Goal: Transaction & Acquisition: Purchase product/service

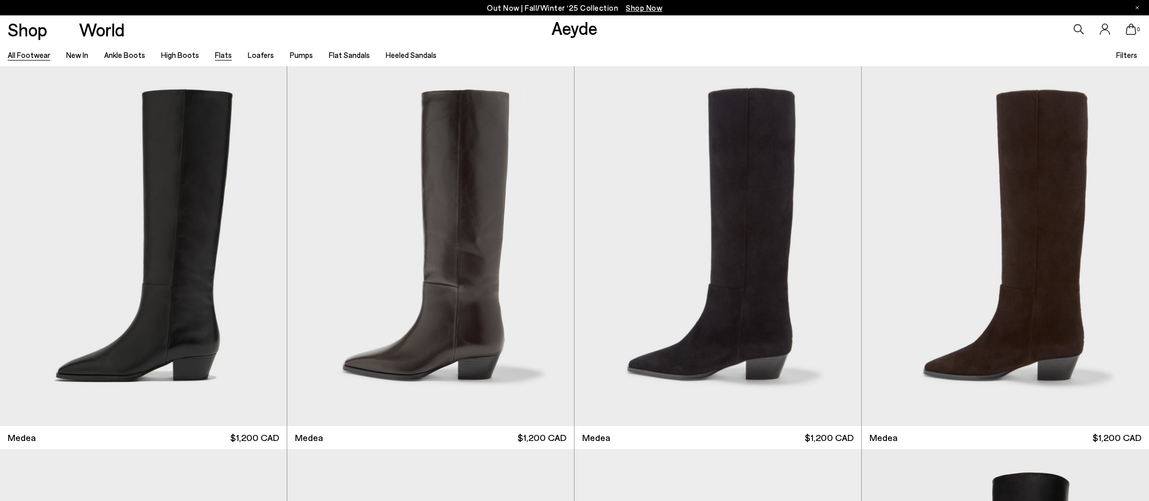
click at [215, 54] on link "Flats" at bounding box center [223, 54] width 17 height 9
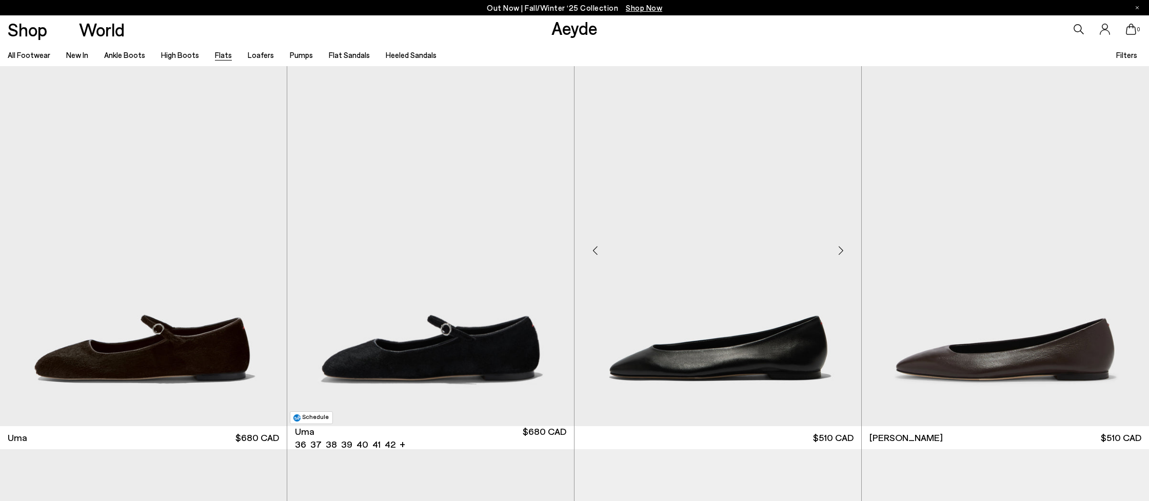
click at [684, 237] on img at bounding box center [717, 246] width 287 height 360
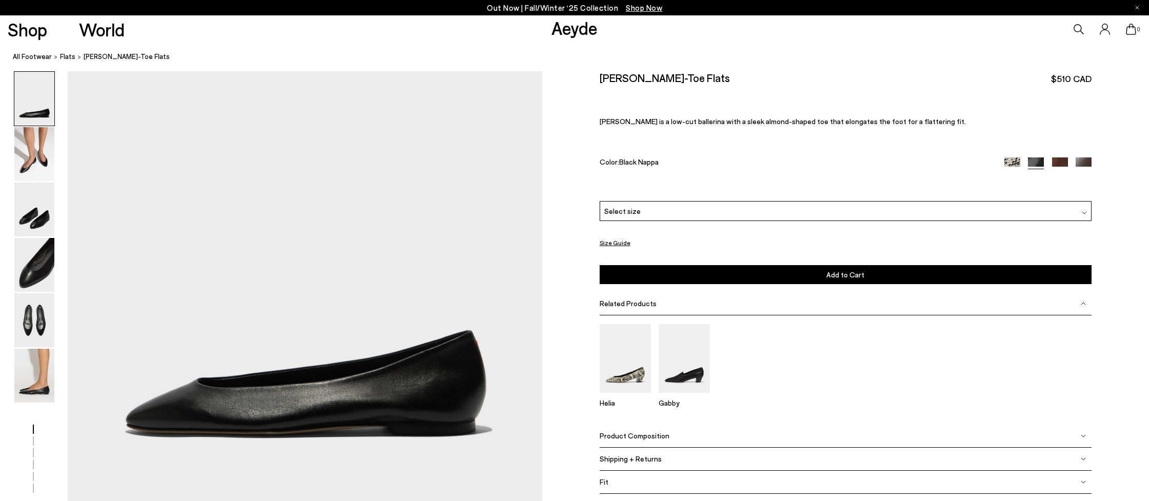
click at [616, 242] on button "Size Guide" at bounding box center [615, 242] width 31 height 13
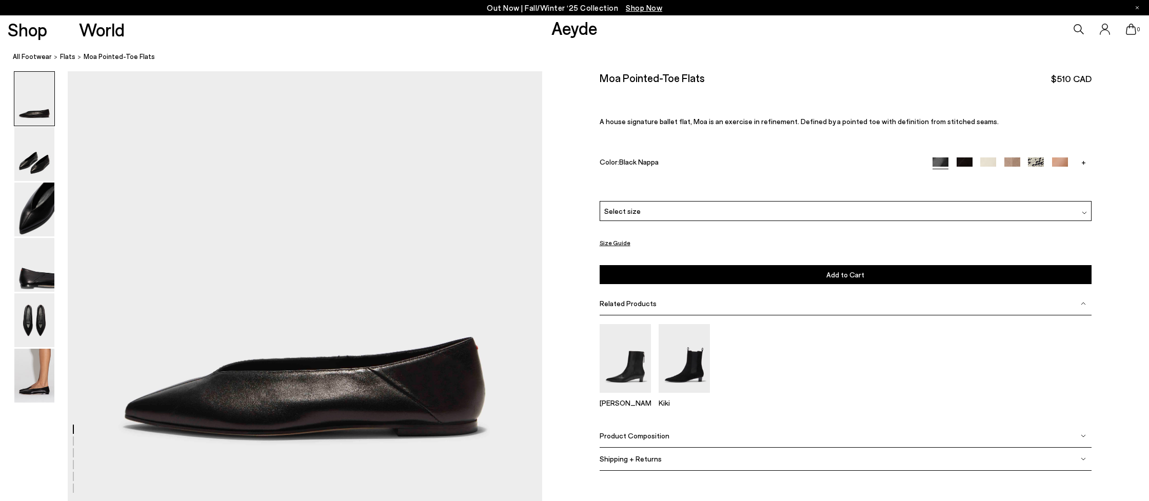
click at [650, 442] on div "Product Composition" at bounding box center [846, 436] width 492 height 23
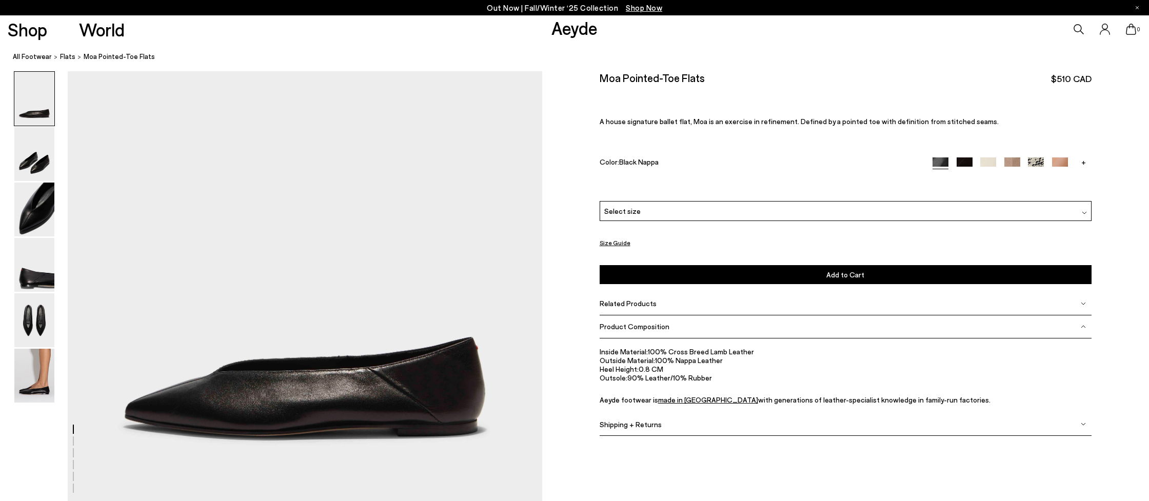
click at [954, 370] on li "Heel Height: 0.8 CM" at bounding box center [846, 369] width 492 height 9
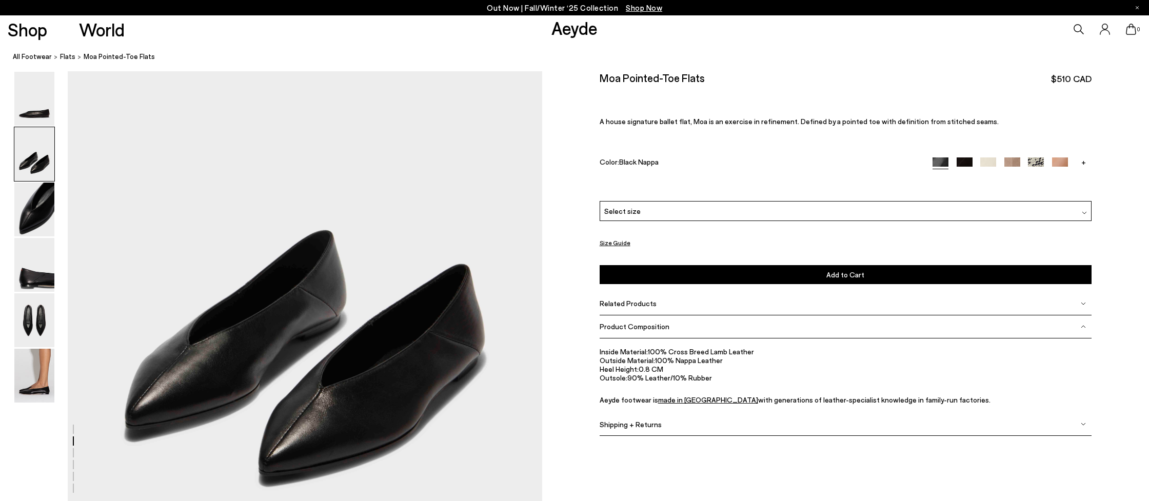
scroll to position [595, 0]
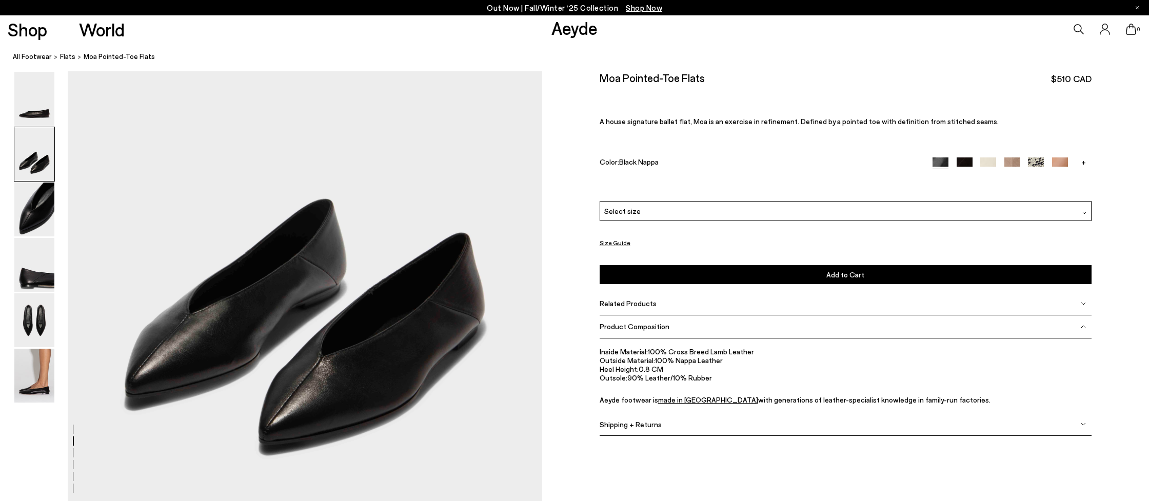
click at [1082, 162] on link "+" at bounding box center [1083, 161] width 16 height 9
drag, startPoint x: 1057, startPoint y: 162, endPoint x: 1031, endPoint y: 167, distance: 25.6
click at [1057, 162] on img at bounding box center [1060, 165] width 16 height 16
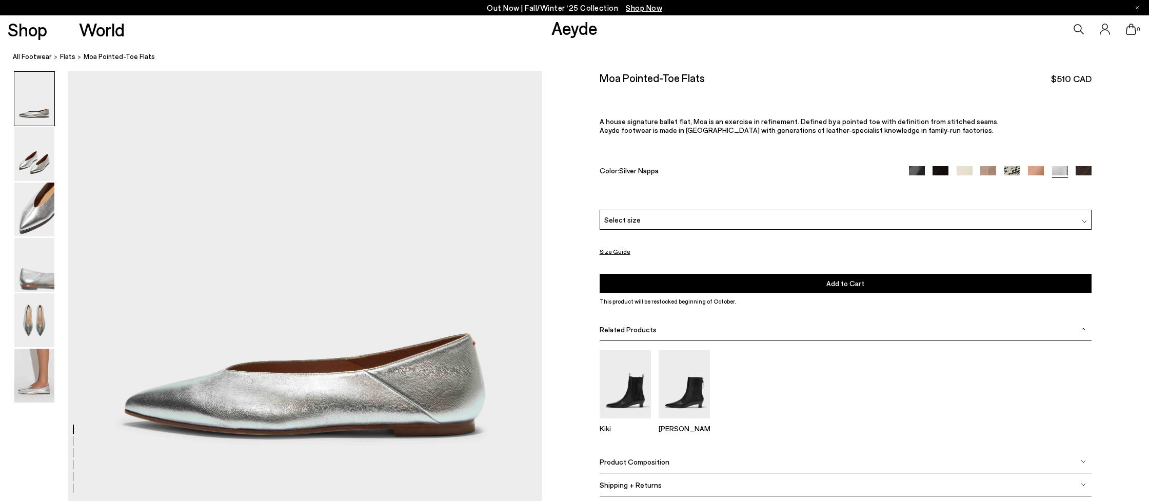
click at [635, 214] on span "Select size" at bounding box center [622, 219] width 36 height 11
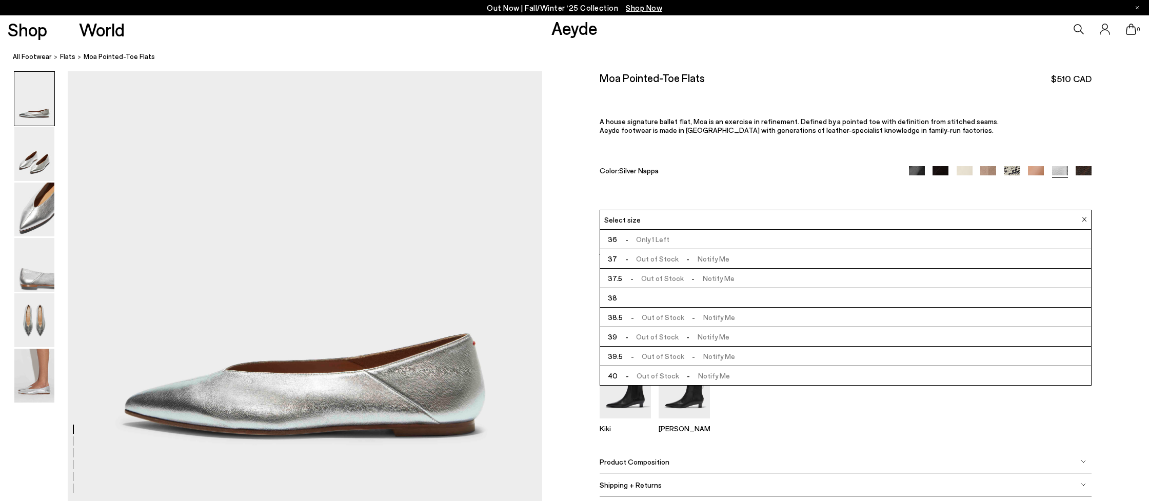
click at [718, 193] on div "Moa Pointed-Toe Flats $510 CAD A house signature ballet flat, Moa is an exercis…" at bounding box center [846, 140] width 492 height 138
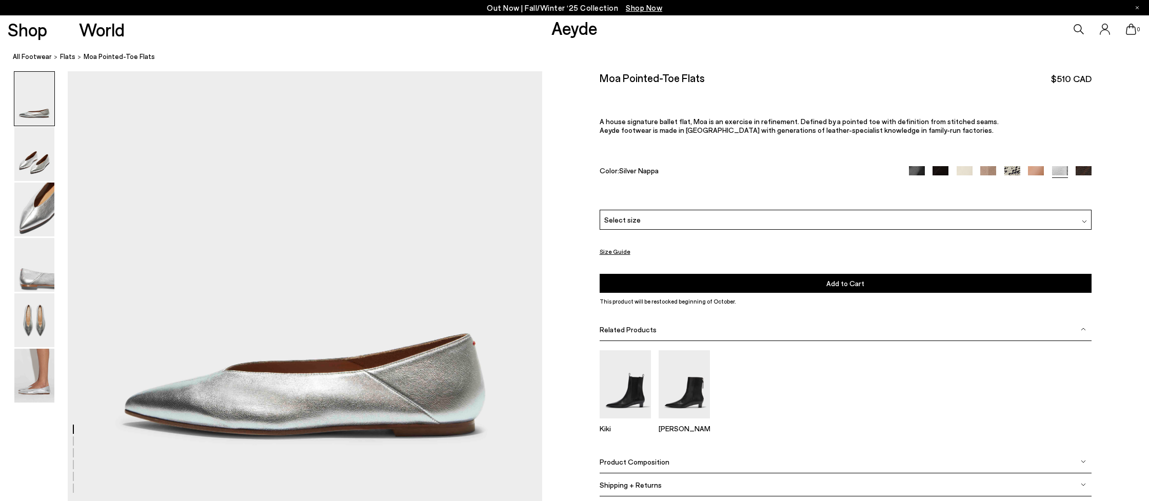
click at [614, 246] on button "Size Guide" at bounding box center [615, 251] width 31 height 13
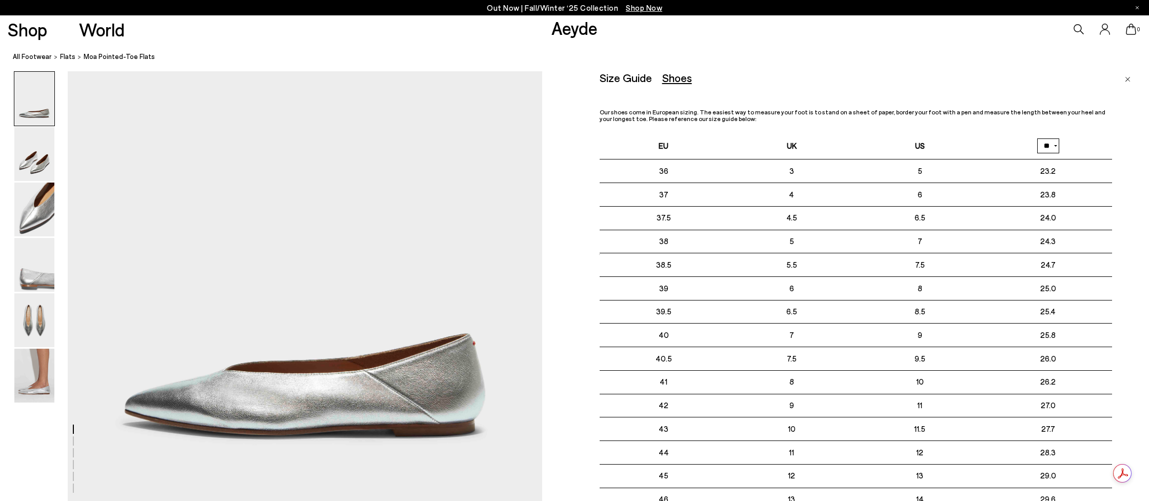
click at [809, 58] on ol "All Footwear flats Moa Pointed-Toe Flats" at bounding box center [581, 56] width 1136 height 11
drag, startPoint x: 1035, startPoint y: 69, endPoint x: 972, endPoint y: 6, distance: 89.9
click at [981, 0] on html "Free shipping to Canada on all orders Your item is added to cart. View Cart × O…" at bounding box center [574, 250] width 1149 height 501
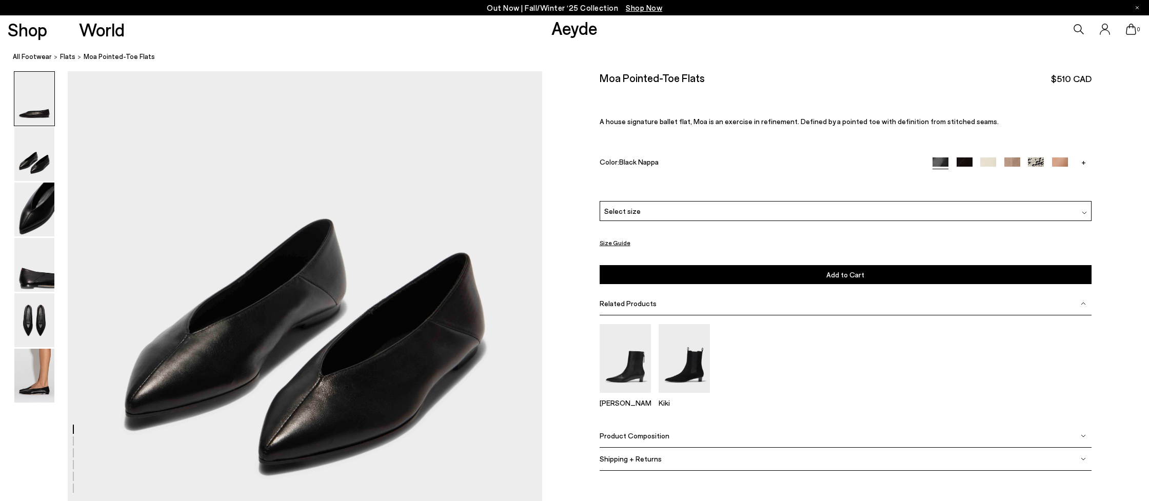
click at [1079, 162] on link "+" at bounding box center [1083, 161] width 16 height 9
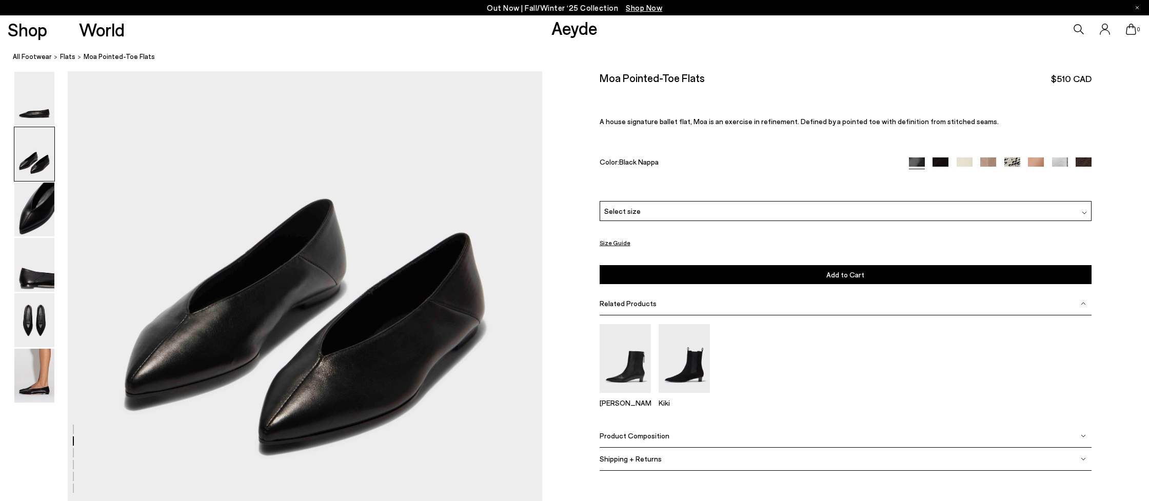
click at [1058, 160] on img at bounding box center [1060, 165] width 16 height 16
click at [684, 211] on div "Select size" at bounding box center [846, 211] width 492 height 20
